Goal: Transaction & Acquisition: Purchase product/service

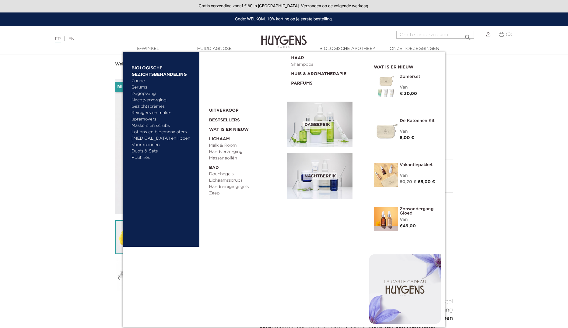
click at [152, 111] on font "Reinigers en make-upremovers" at bounding box center [152, 116] width 40 height 11
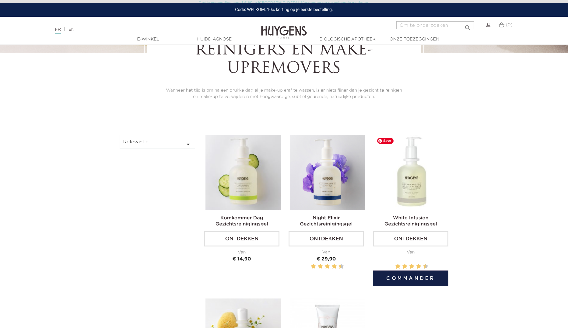
scroll to position [237, 0]
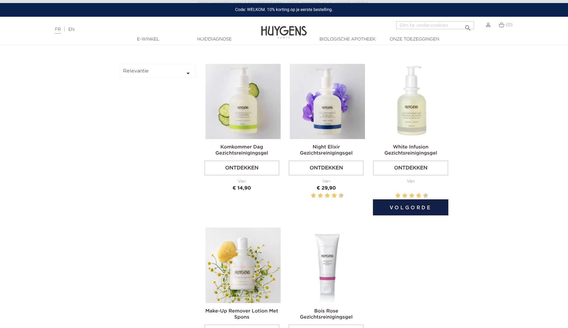
click at [418, 166] on font "Ontdekken" at bounding box center [410, 168] width 33 height 5
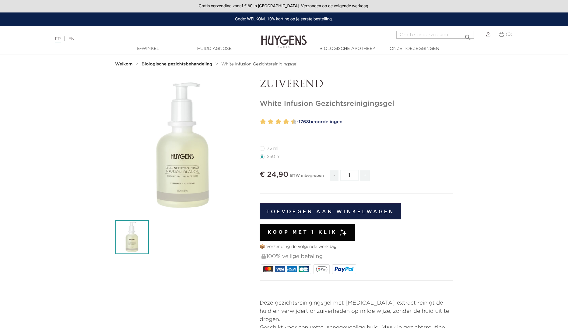
click at [379, 210] on button "Toevoegen aan winkelwagen" at bounding box center [330, 211] width 141 height 16
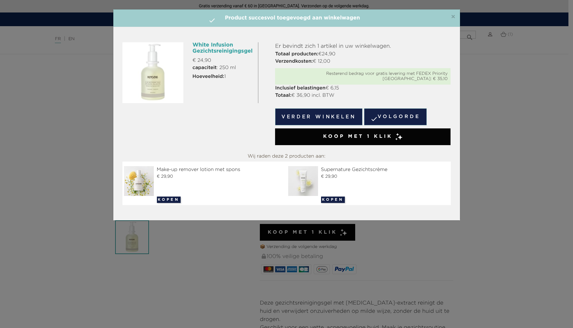
click at [325, 115] on button "Verder winkelen" at bounding box center [318, 116] width 87 height 17
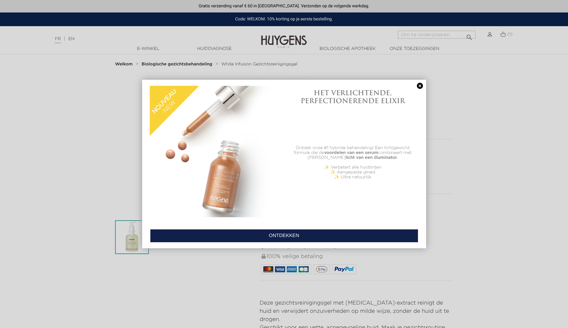
click at [291, 239] on link "ONTDEKKEN" at bounding box center [284, 235] width 268 height 13
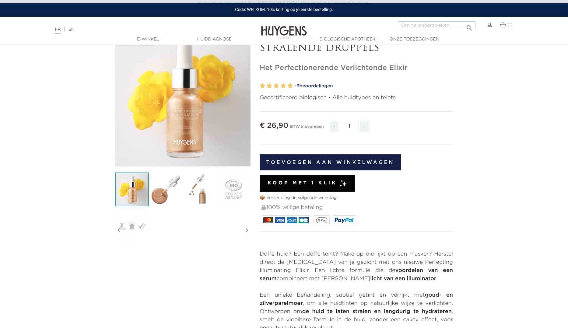
scroll to position [49, 0]
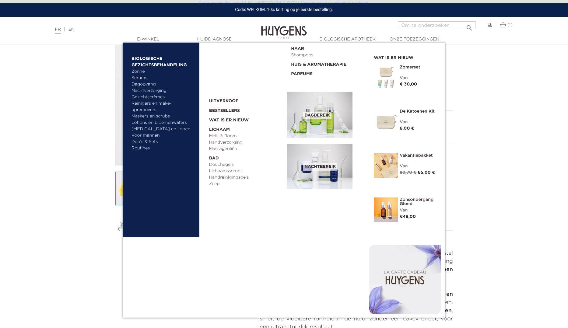
click at [164, 102] on font "Reinigers en make-upremovers" at bounding box center [152, 106] width 40 height 11
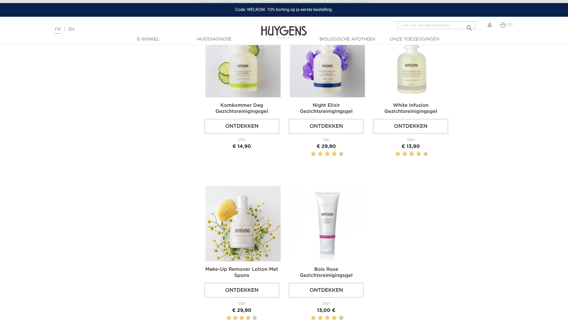
scroll to position [187, 0]
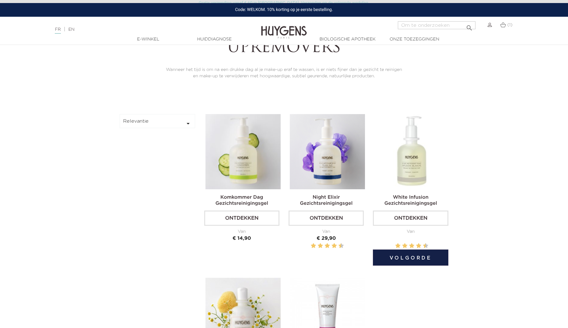
click at [434, 212] on link "Ontdekken" at bounding box center [410, 218] width 75 height 15
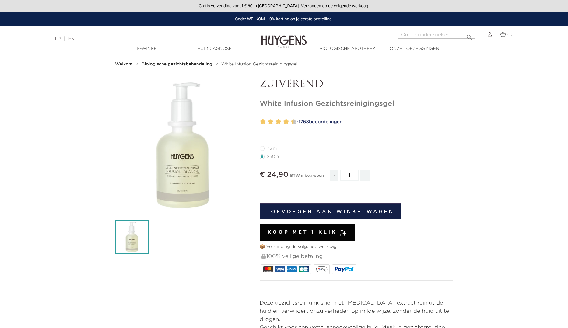
click at [261, 149] on label11"] "75 ml" at bounding box center [273, 148] width 26 height 5
radio input "true"
